Goal: Information Seeking & Learning: Learn about a topic

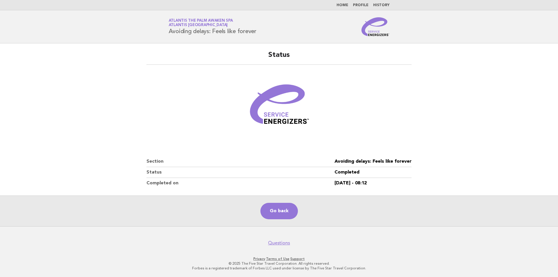
click at [342, 4] on link "Home" at bounding box center [342, 6] width 12 height 4
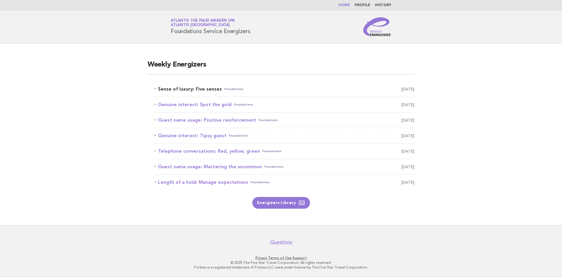
click at [198, 90] on link "Sense of luxury: Five senses Foundations [DATE]" at bounding box center [285, 89] width 260 height 8
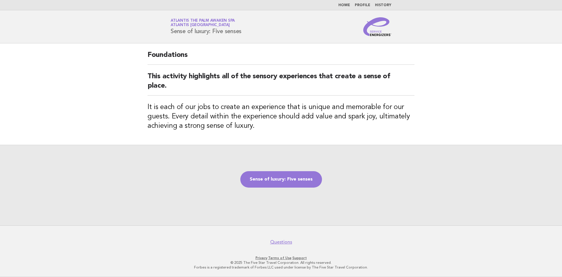
drag, startPoint x: 246, startPoint y: 35, endPoint x: 170, endPoint y: 38, distance: 76.5
click at [170, 38] on header "Service Energizers Atlantis The Palm Awaken Spa Atlantis Dubai Sense of luxury:…" at bounding box center [281, 26] width 562 height 33
copy h1 "Sense of luxury: Five senses"
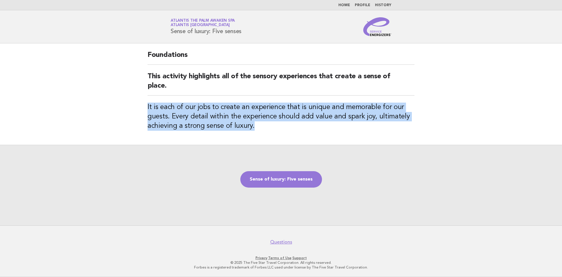
drag, startPoint x: 262, startPoint y: 130, endPoint x: 138, endPoint y: 109, distance: 125.9
click at [138, 109] on main "Foundations This activity highlights all of the sensory experiences that create…" at bounding box center [281, 134] width 562 height 182
copy h3 "It is each of our jobs to create an experience that is unique and memorable for…"
click at [287, 186] on link "Sense of luxury: Five senses" at bounding box center [281, 179] width 82 height 16
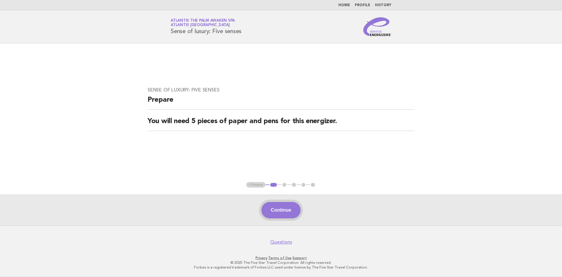
click at [284, 217] on button "Continue" at bounding box center [280, 210] width 39 height 16
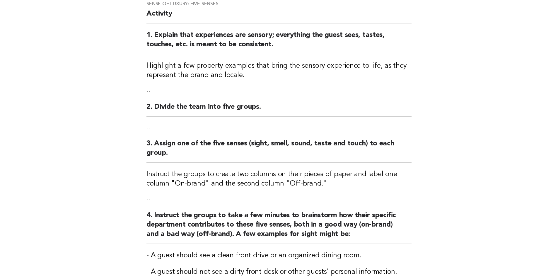
scroll to position [59, 0]
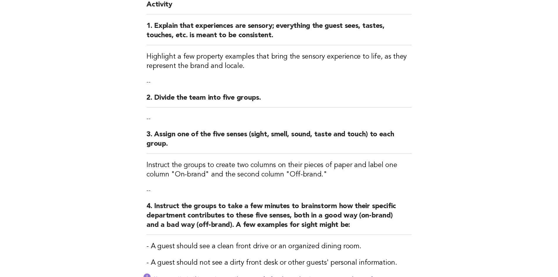
click at [403, 136] on h2 "3. Assign one of the five senses (sight, smell, sound, taste and touch) to each…" at bounding box center [278, 142] width 265 height 24
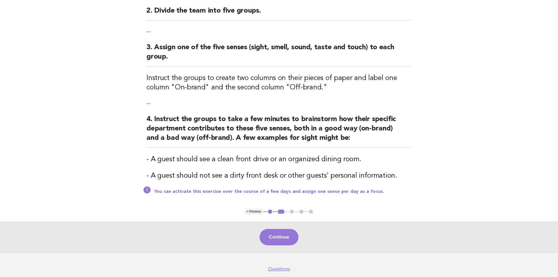
scroll to position [146, 0]
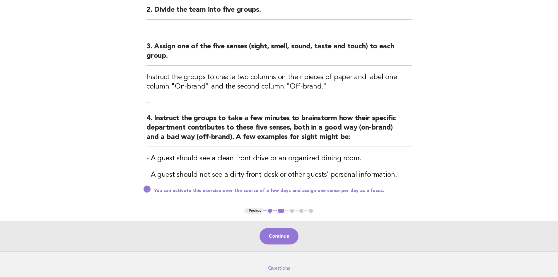
click at [269, 210] on button "1" at bounding box center [270, 211] width 6 height 6
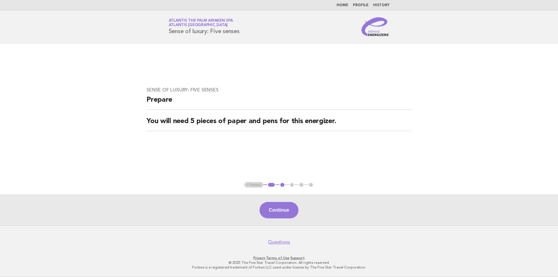
scroll to position [0, 0]
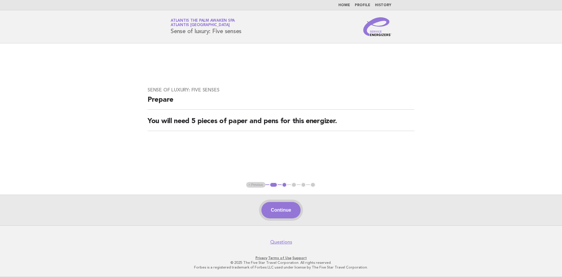
click at [285, 214] on button "Continue" at bounding box center [280, 210] width 39 height 16
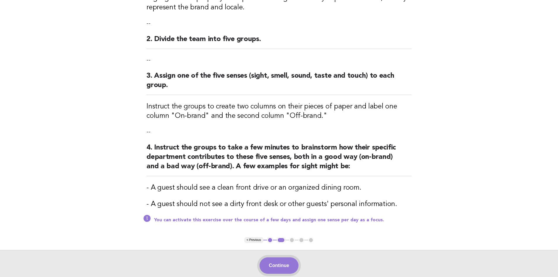
click at [283, 268] on button "Continue" at bounding box center [278, 265] width 39 height 16
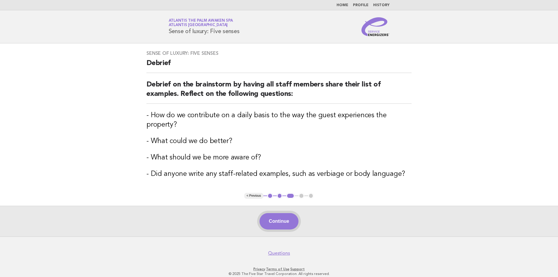
click at [280, 213] on button "Continue" at bounding box center [278, 221] width 39 height 16
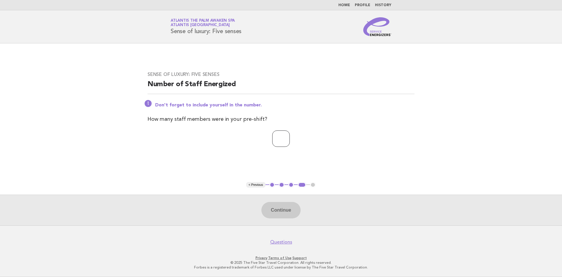
click at [287, 142] on input "number" at bounding box center [281, 138] width 18 height 16
type input "*"
click at [286, 209] on button "Continue" at bounding box center [280, 210] width 39 height 16
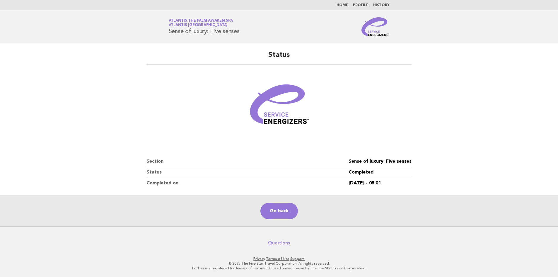
scroll to position [1, 0]
